Goal: Go to known website: Access a specific website the user already knows

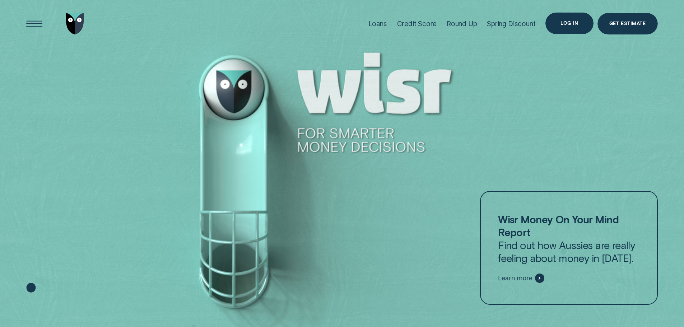
click at [580, 28] on div "Log in" at bounding box center [570, 24] width 48 height 22
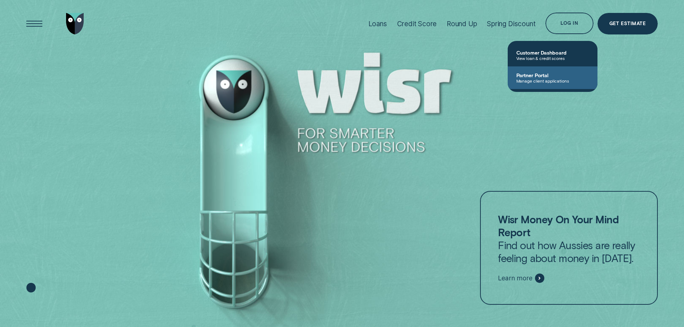
click at [540, 71] on link "Partner Portal Manage client applications" at bounding box center [553, 77] width 90 height 23
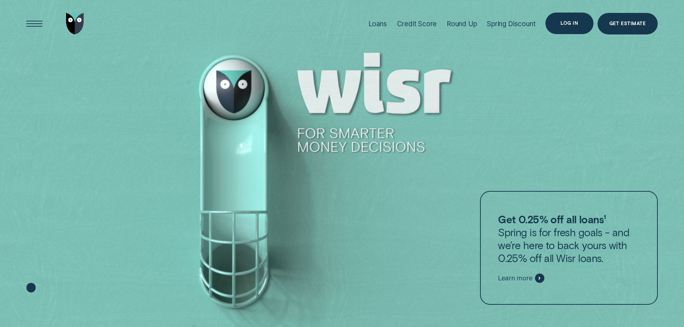
click at [574, 24] on div "Log in" at bounding box center [570, 23] width 18 height 4
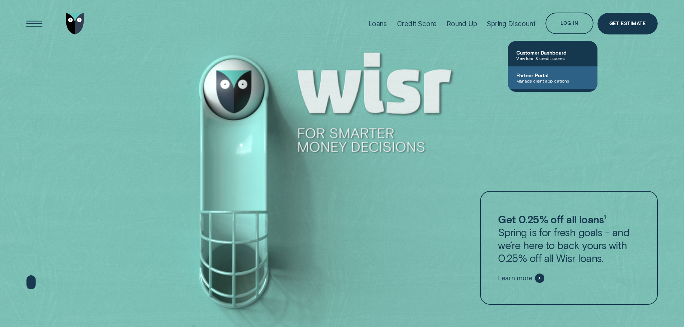
click at [544, 80] on span "Manage client applications" at bounding box center [553, 80] width 73 height 5
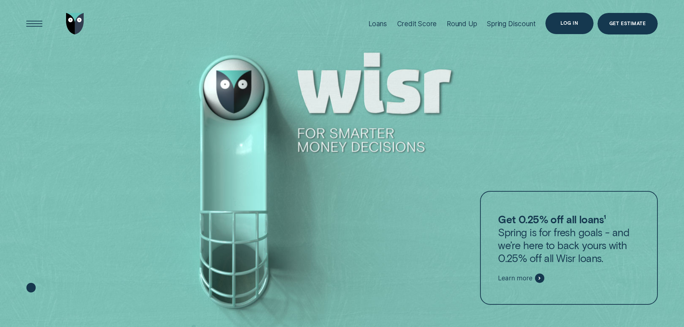
click at [574, 23] on div "Log in" at bounding box center [570, 23] width 18 height 4
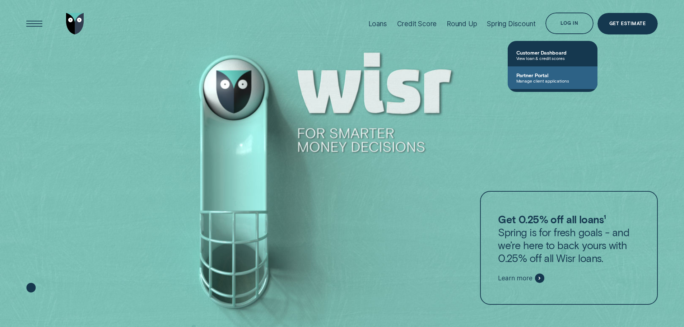
click at [546, 79] on span "Manage client applications" at bounding box center [553, 80] width 73 height 5
